Goal: Register for event/course

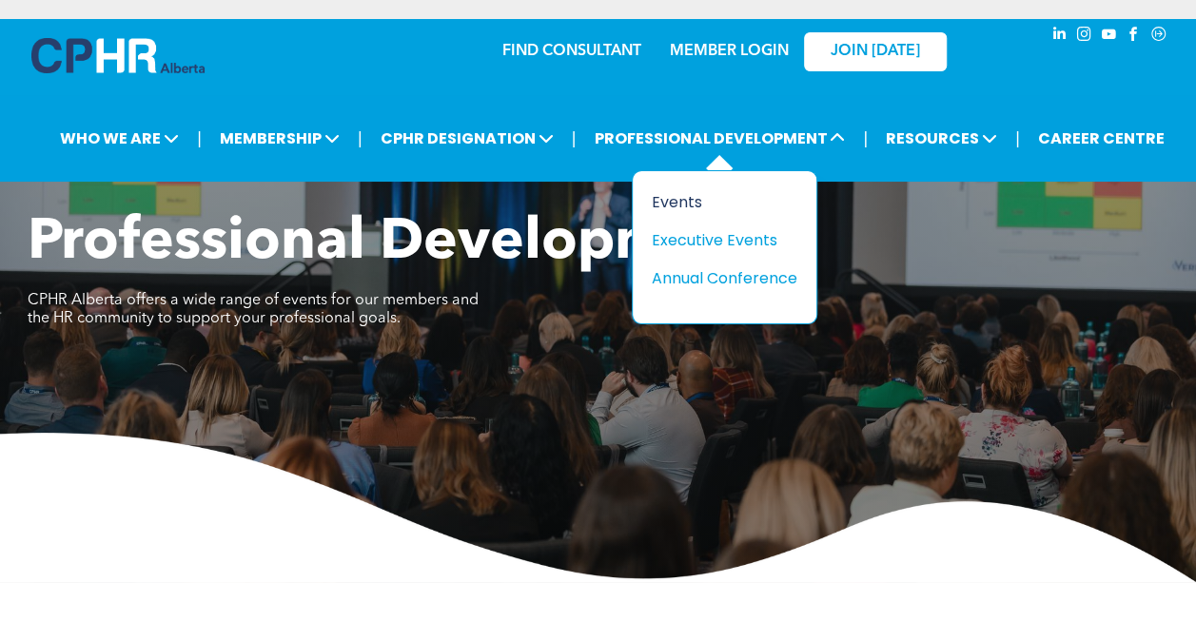
click at [679, 199] on div "Events" at bounding box center [717, 202] width 131 height 24
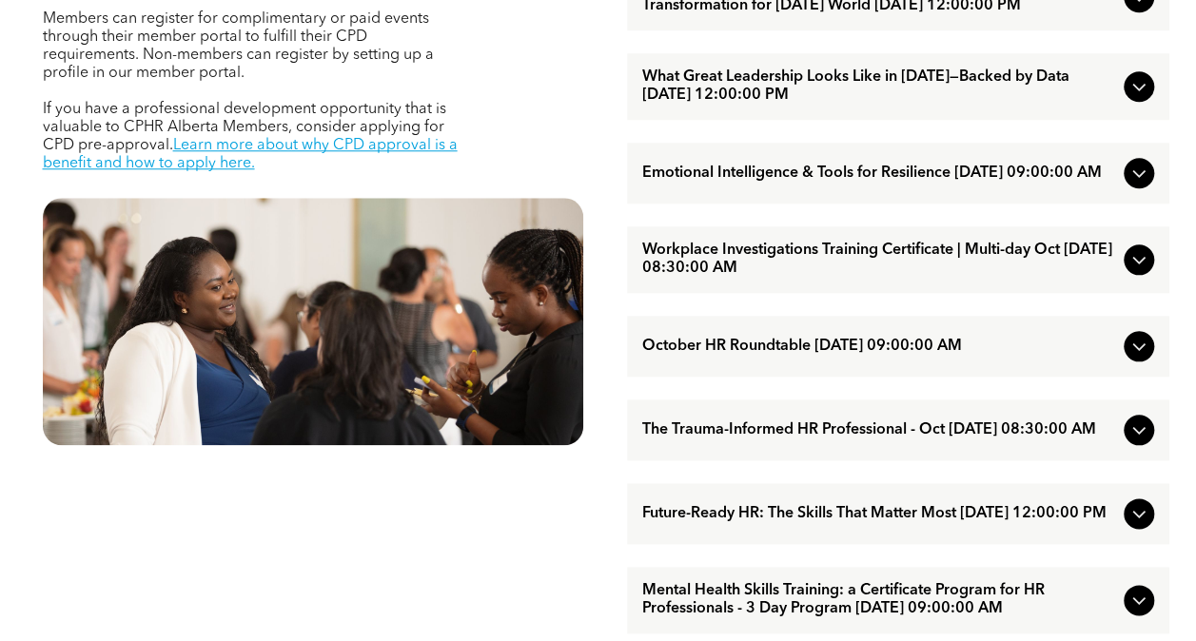
scroll to position [874, 0]
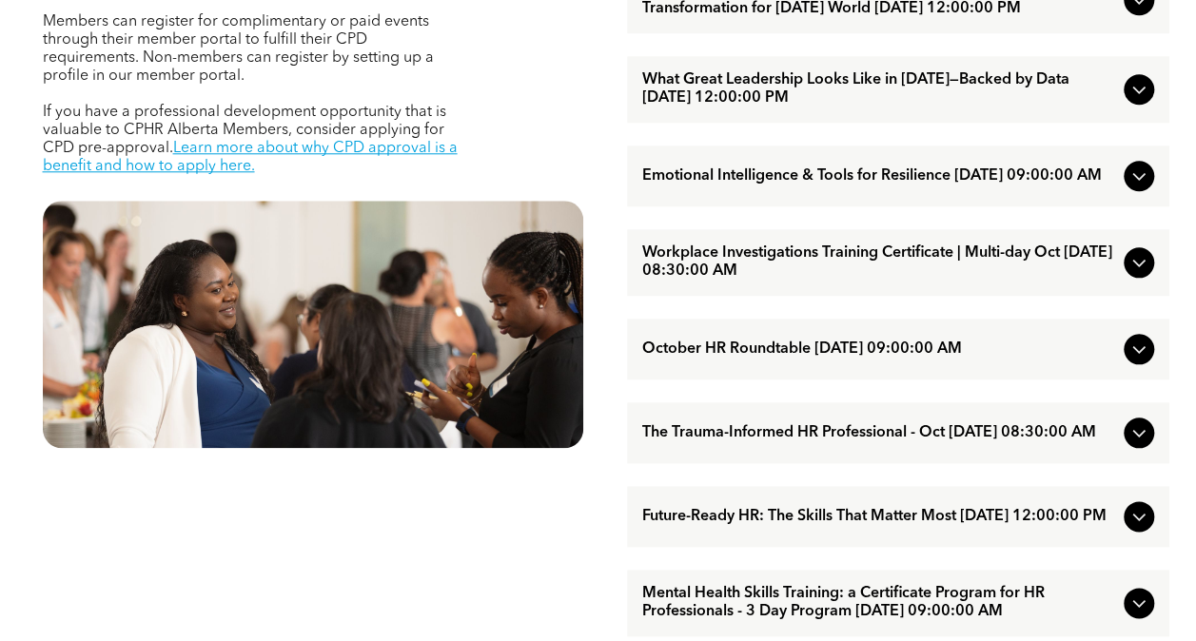
click at [766, 280] on span "Workplace Investigations Training Certificate | Multi-day Oct [DATE] 08:30:00 AM" at bounding box center [879, 262] width 474 height 36
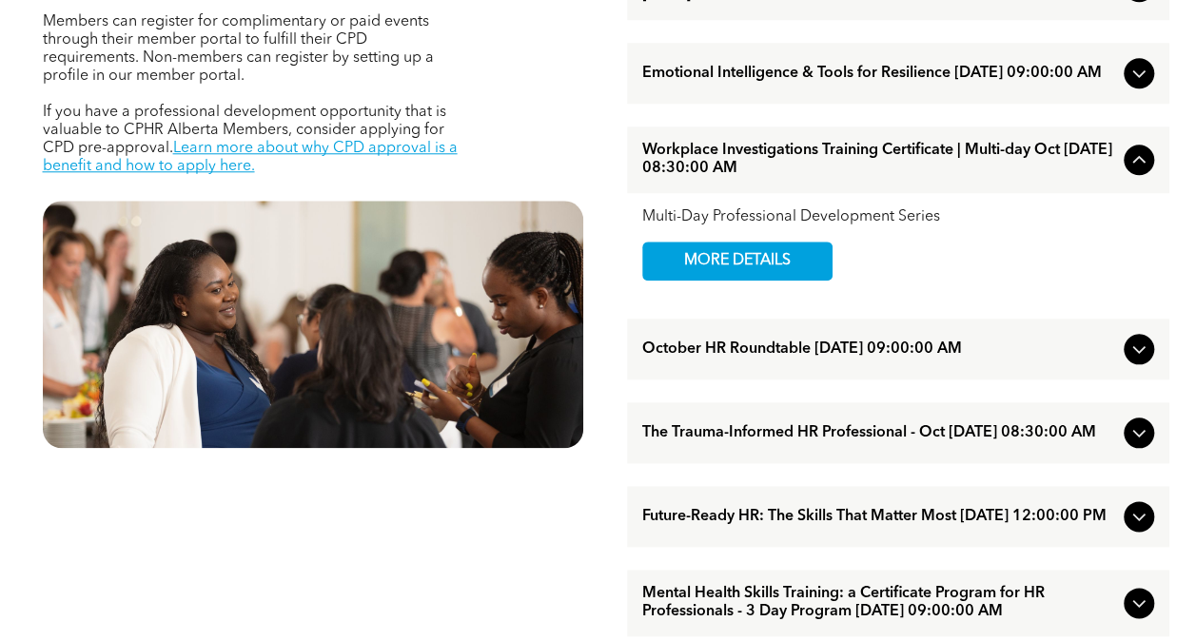
click at [1139, 354] on icon at bounding box center [1138, 350] width 12 height 8
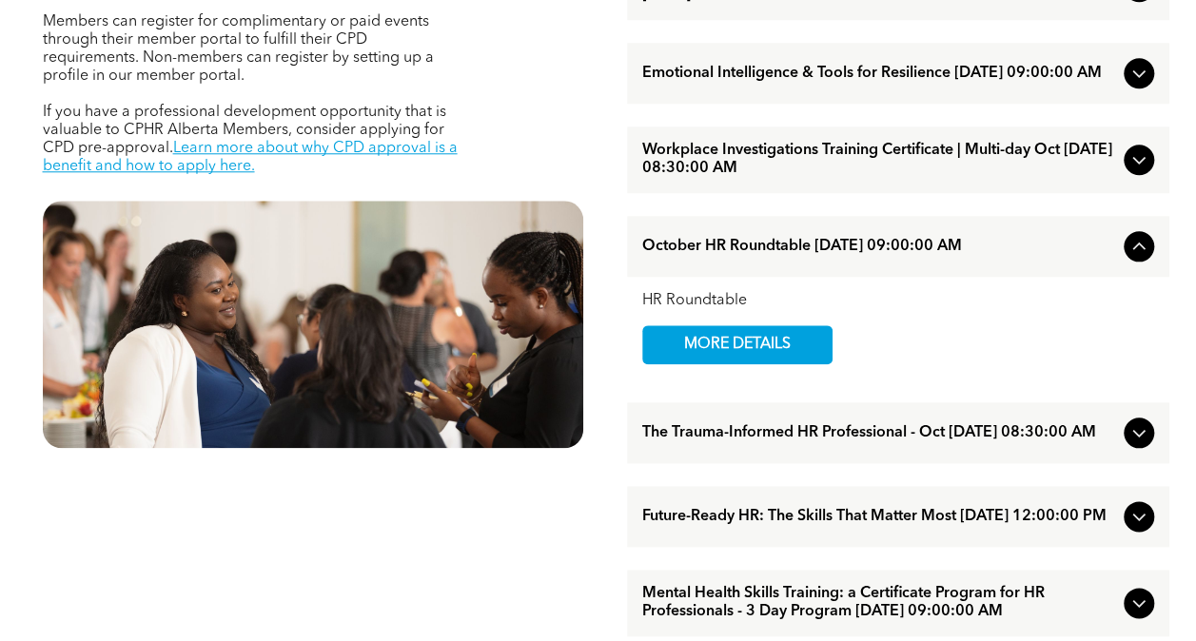
click at [1136, 171] on icon at bounding box center [1138, 159] width 23 height 23
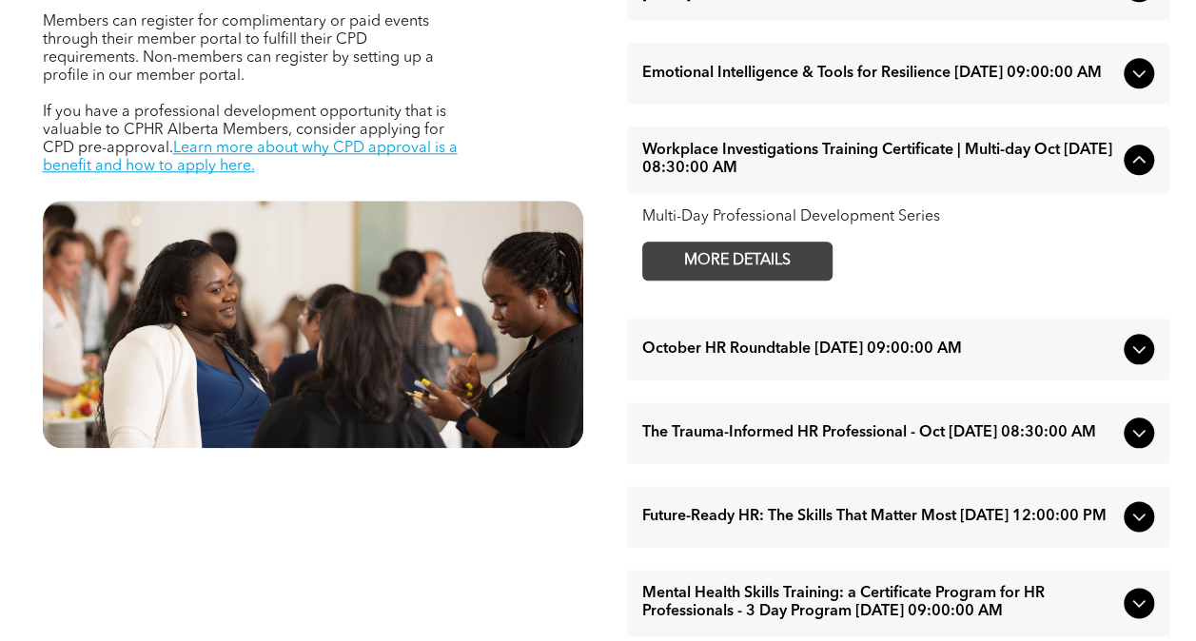
click at [751, 280] on span "MORE DETAILS" at bounding box center [737, 261] width 150 height 37
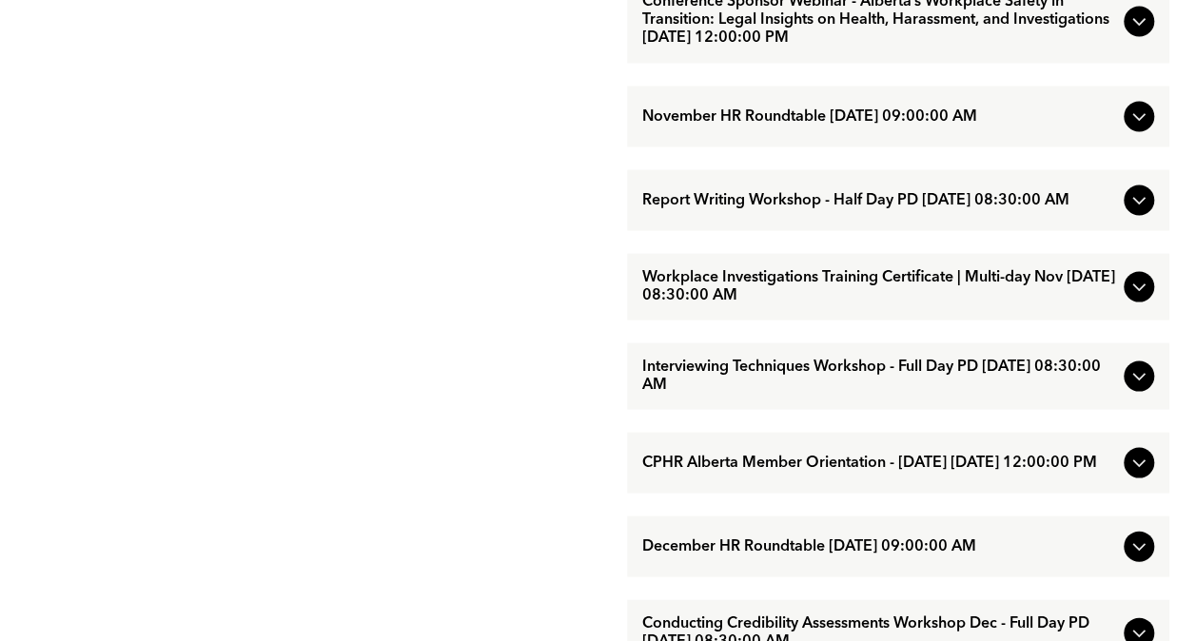
scroll to position [1639, 0]
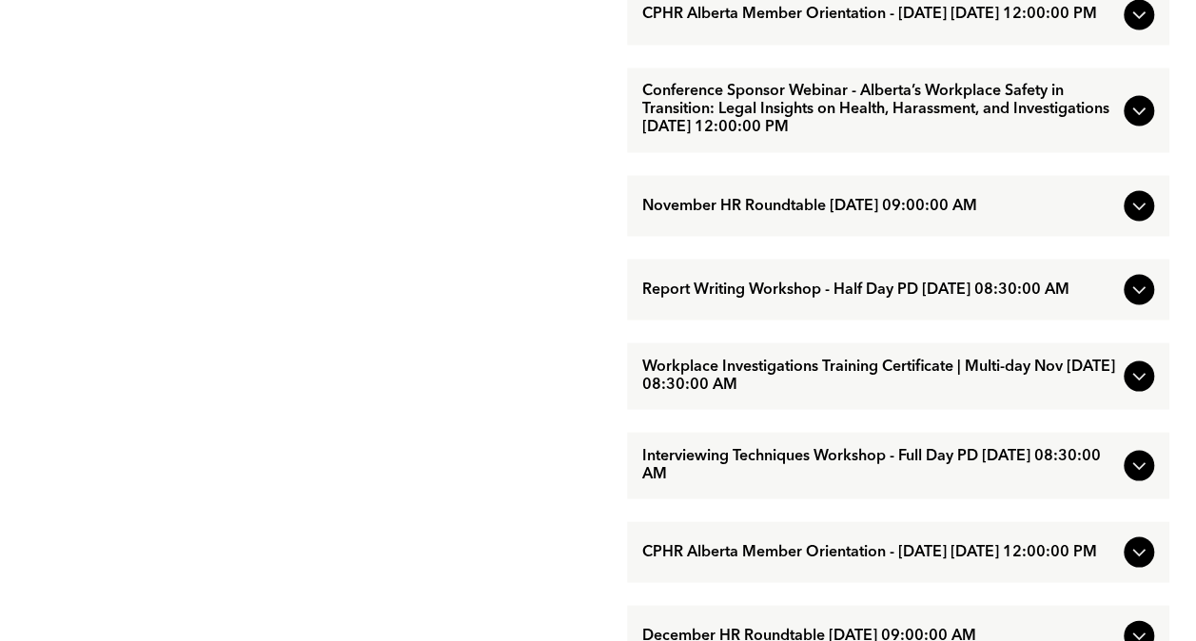
click at [1138, 301] on icon at bounding box center [1138, 289] width 23 height 23
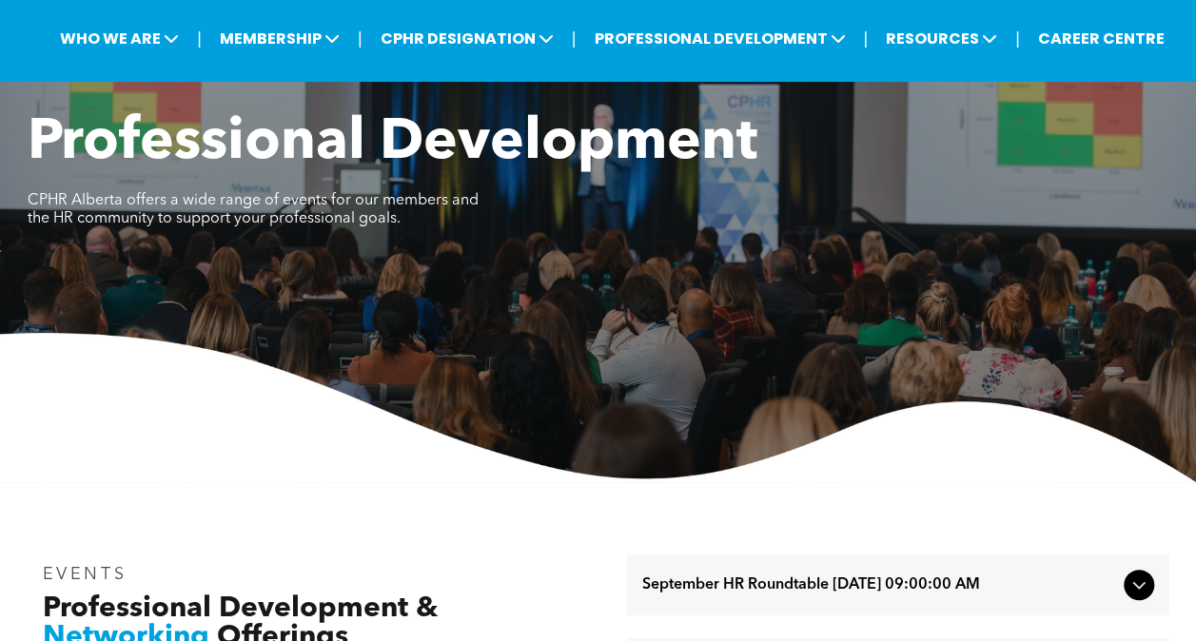
scroll to position [0, 0]
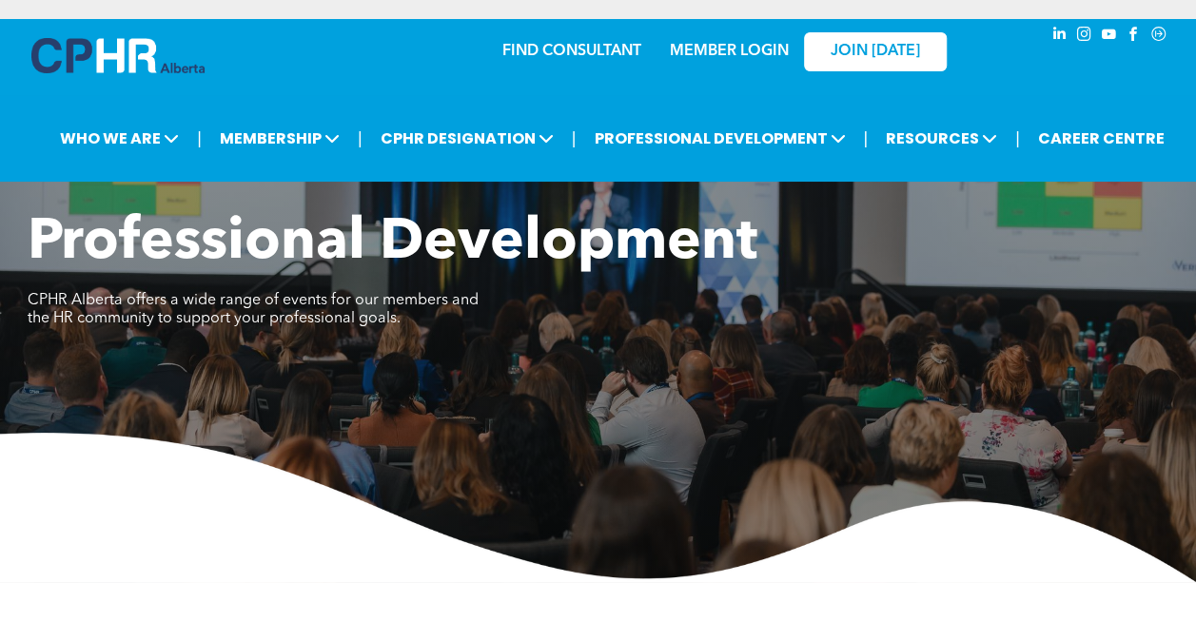
click at [290, 413] on div "Professional Development CPHR Alberta offers a wide range of events for our mem…" at bounding box center [598, 395] width 1196 height 373
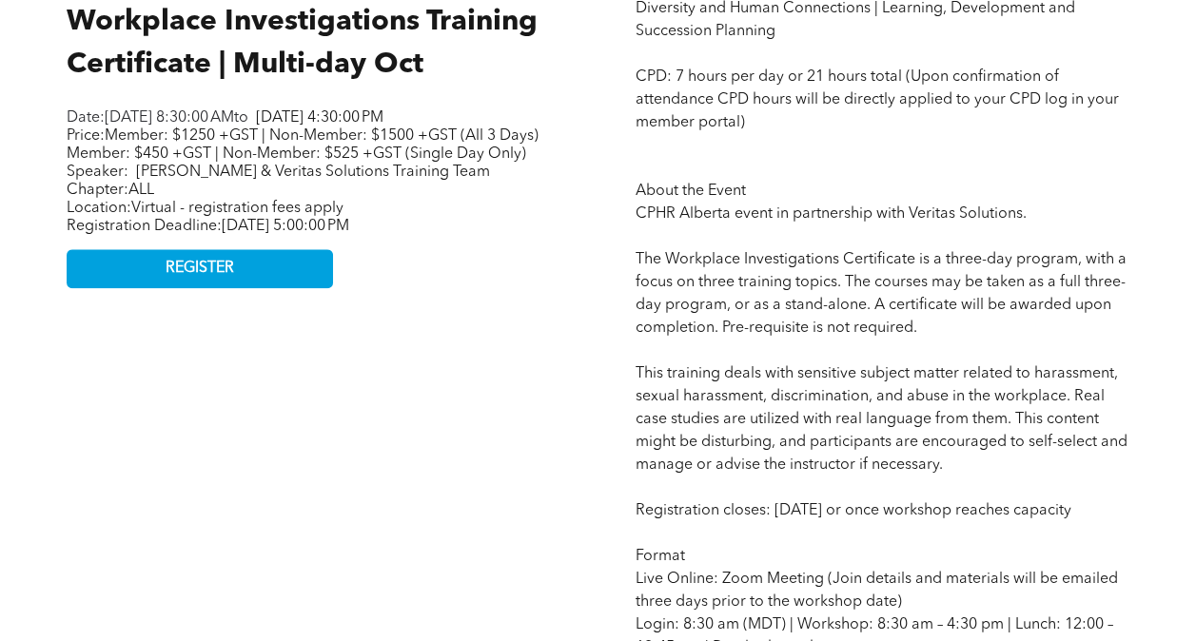
scroll to position [877, 0]
